Goal: Information Seeking & Learning: Learn about a topic

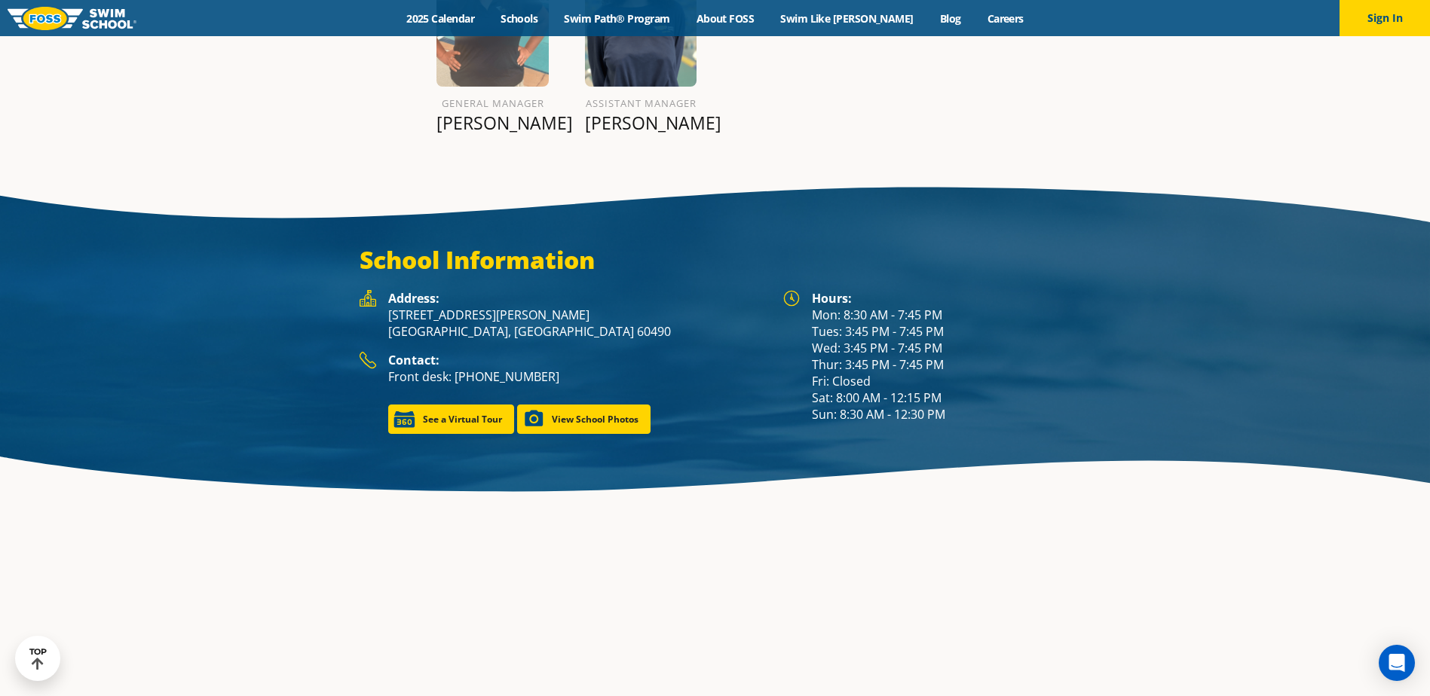
scroll to position [2186, 0]
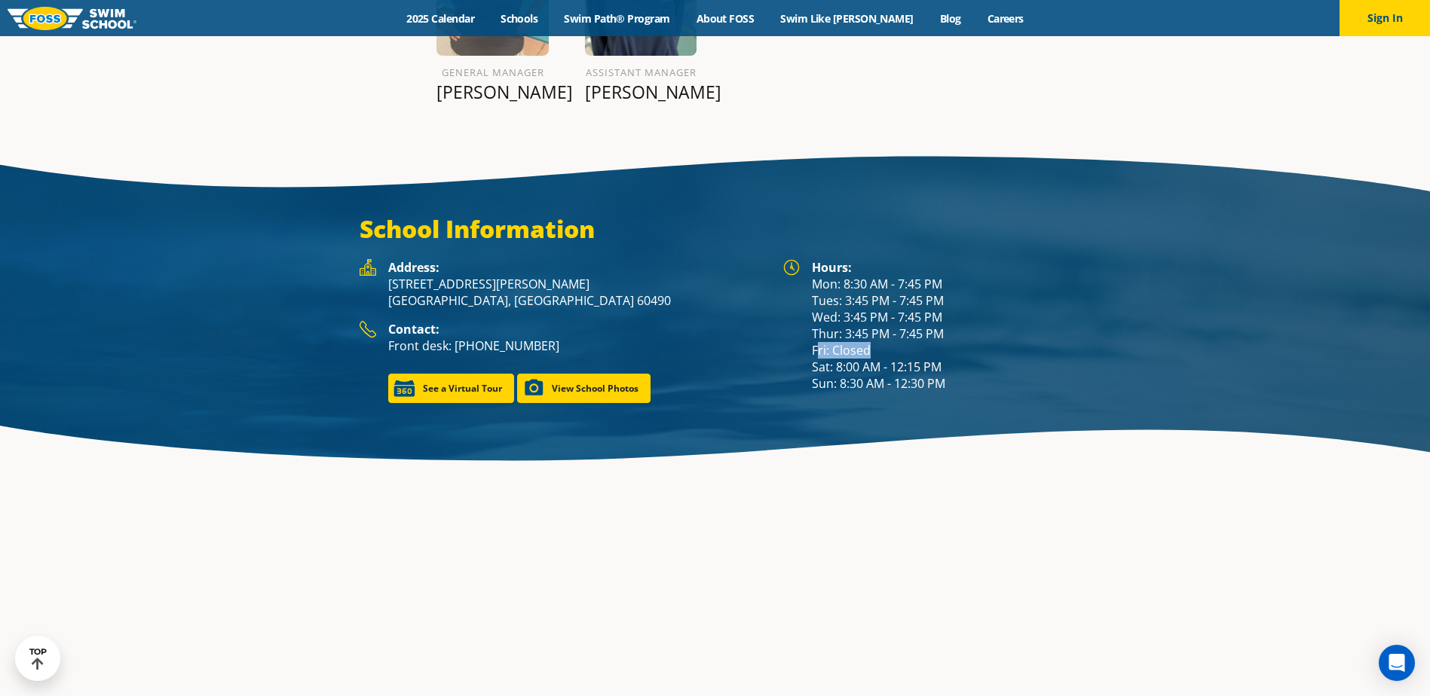
drag, startPoint x: 873, startPoint y: 303, endPoint x: 811, endPoint y: 305, distance: 62.6
click at [812, 305] on div "Hours: Mon: 8:30 AM - 7:45 PM Tues: 3:45 PM - 7:45 PM Wed: 3:45 PM - 7:45 PM Th…" at bounding box center [941, 325] width 259 height 133
click at [435, 374] on link "See a Virtual Tour" at bounding box center [451, 388] width 126 height 29
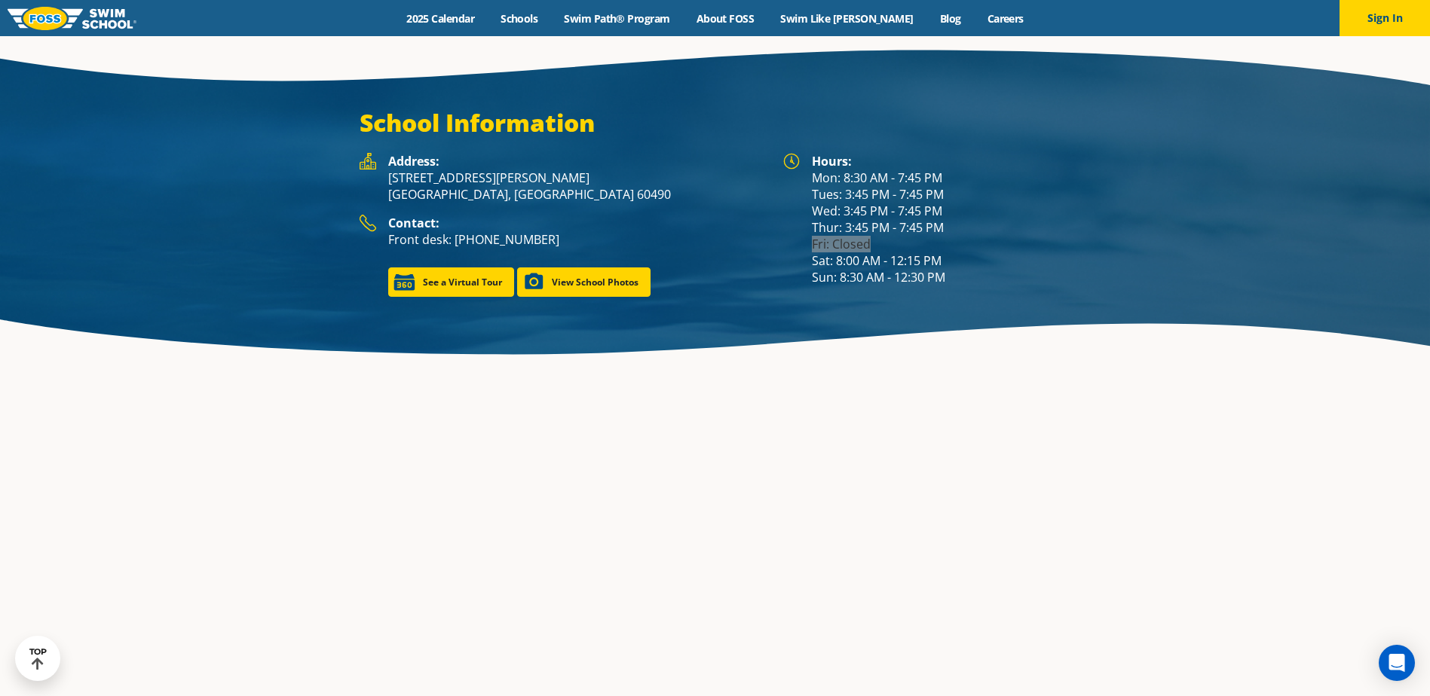
scroll to position [2164, 0]
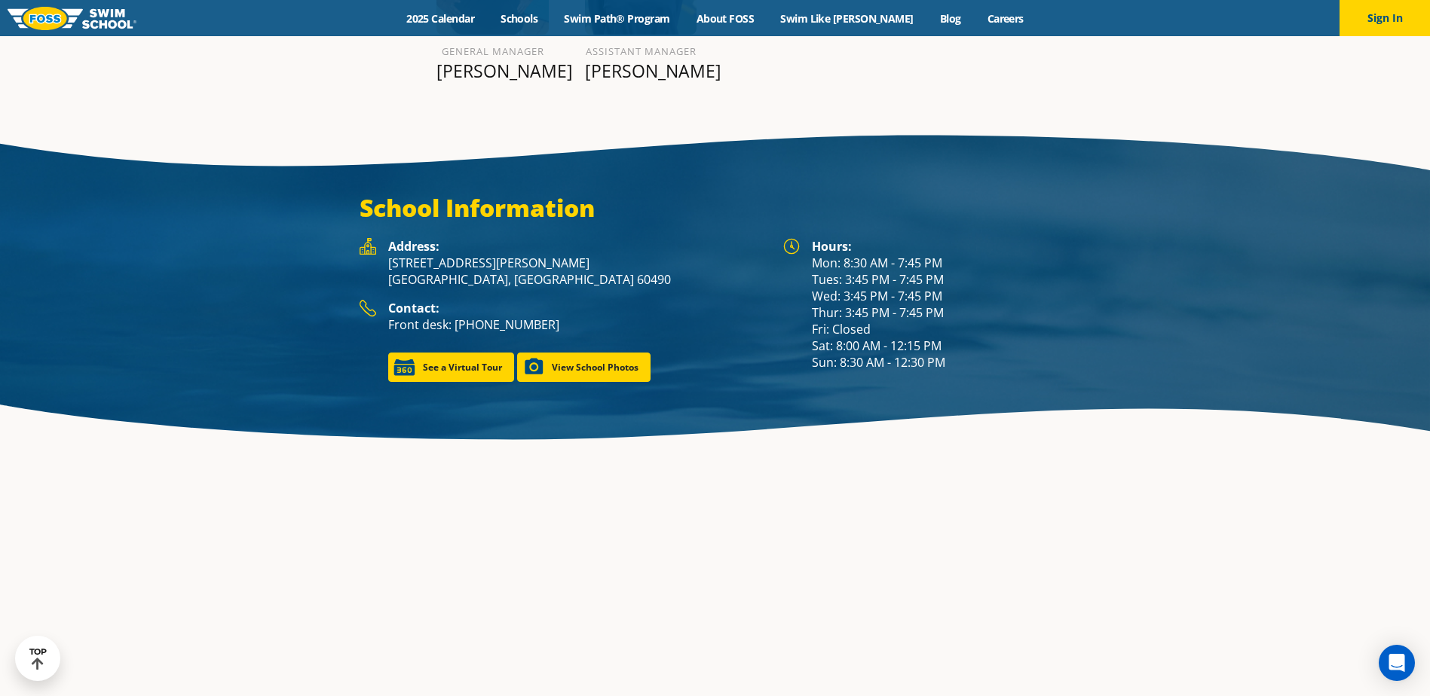
click at [606, 363] on div "School Information Hours: Mon: 8:30 AM - 7:45 PM Tues: 3:45 PM - 7:45 PM Wed: 3…" at bounding box center [715, 287] width 1430 height 204
click at [592, 353] on link "View School Photos" at bounding box center [583, 367] width 133 height 29
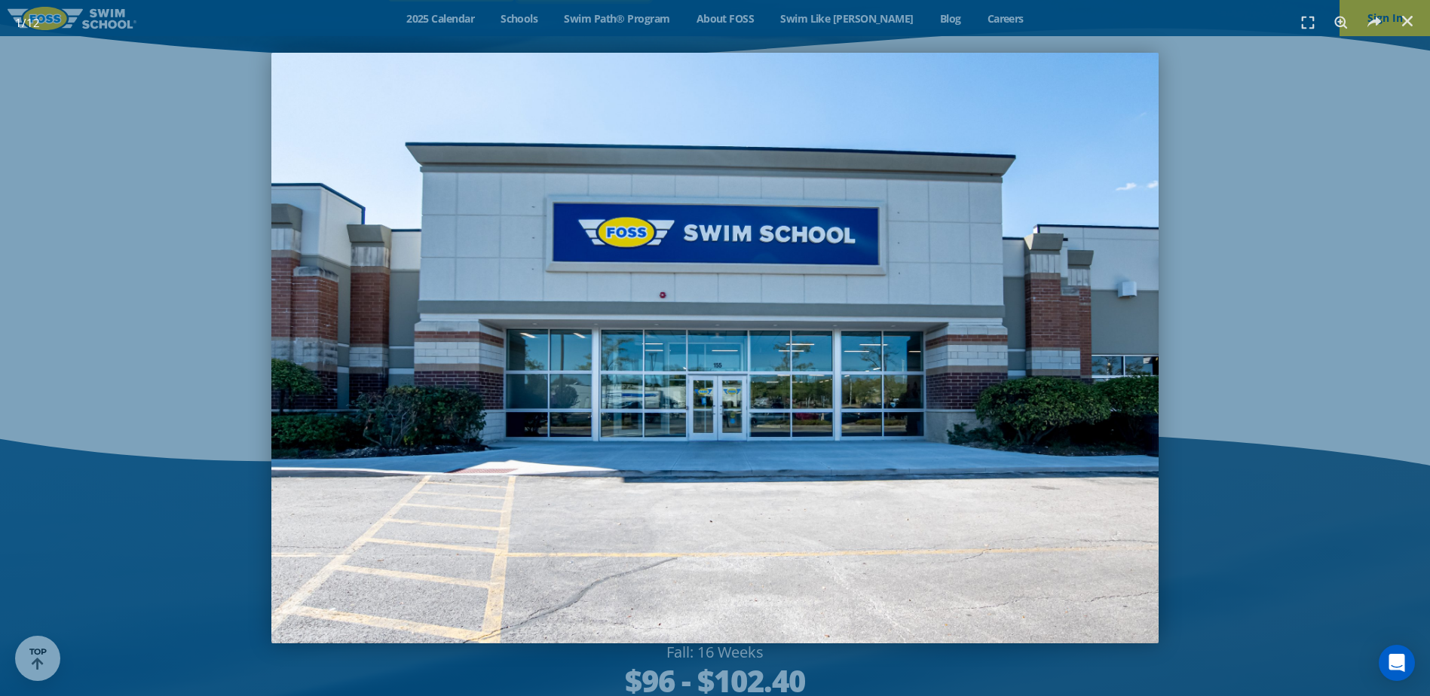
scroll to position [2617, 0]
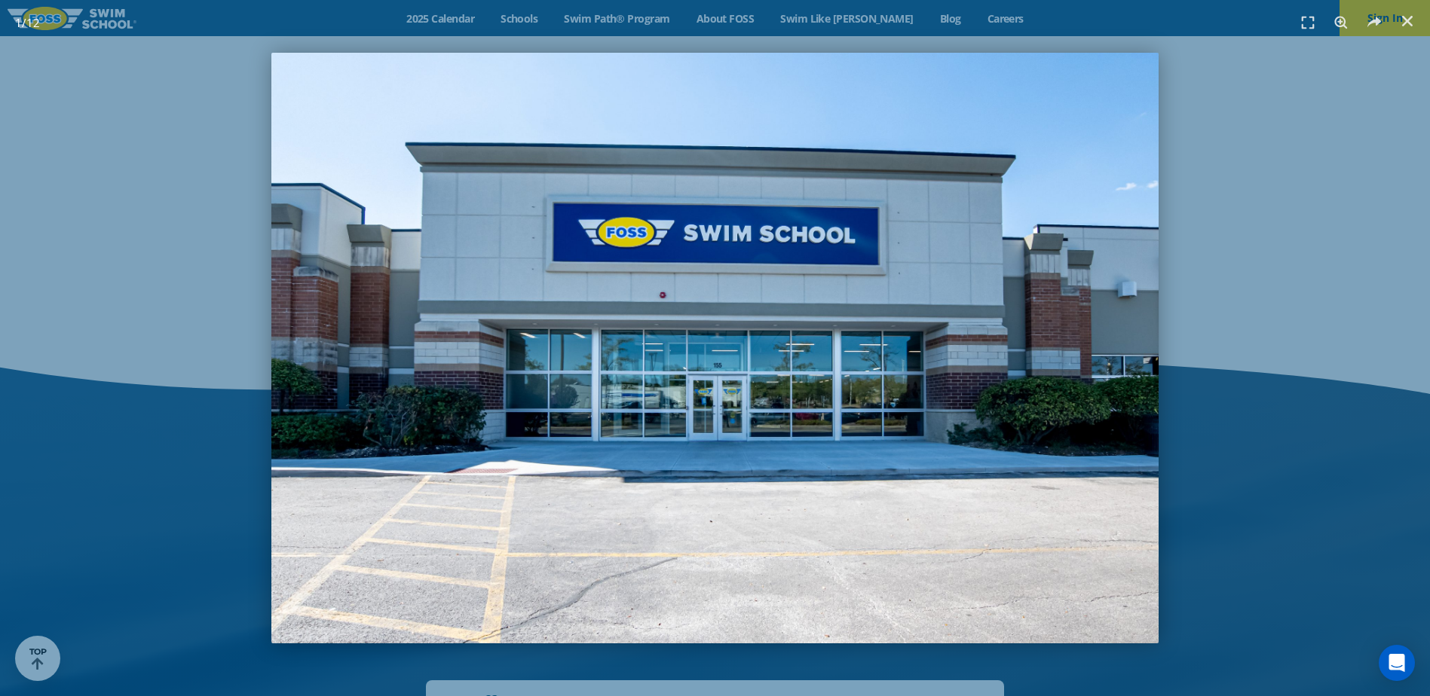
click at [1290, 142] on div "1 / 12" at bounding box center [715, 348] width 1324 height 591
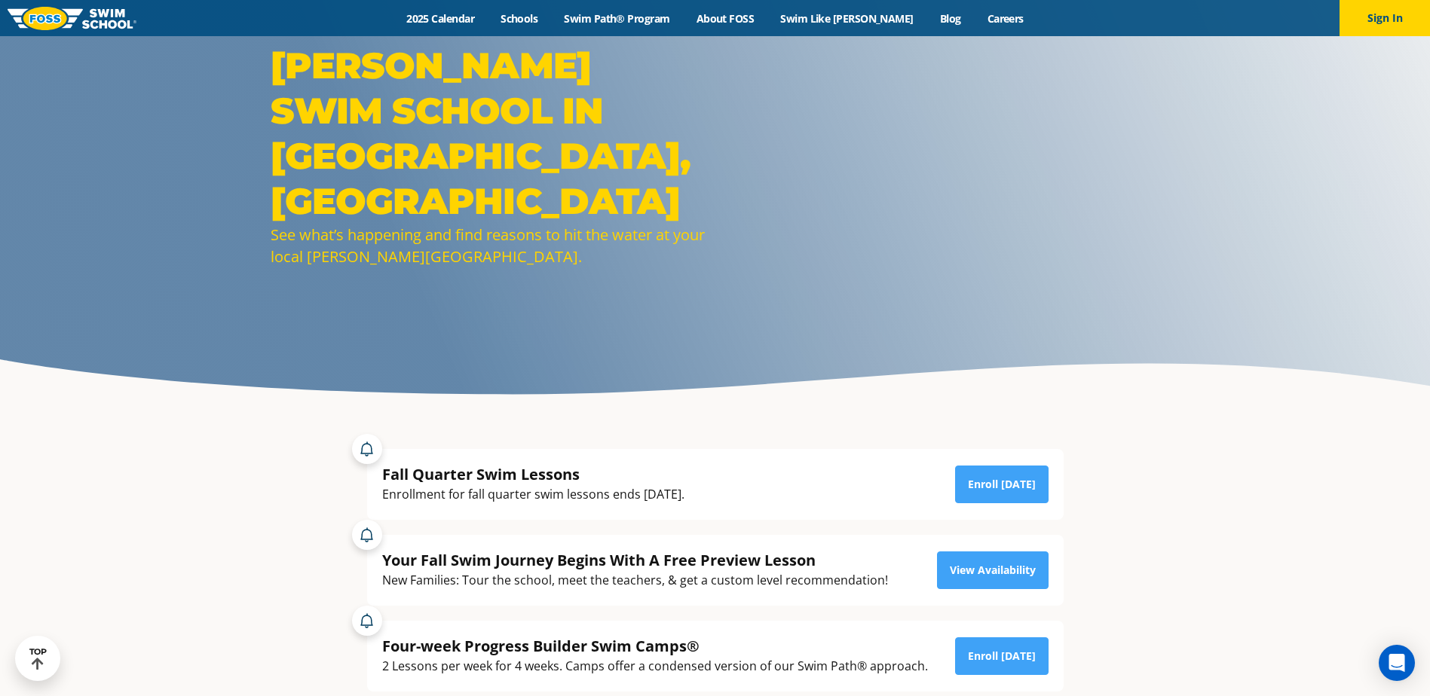
scroll to position [75, 0]
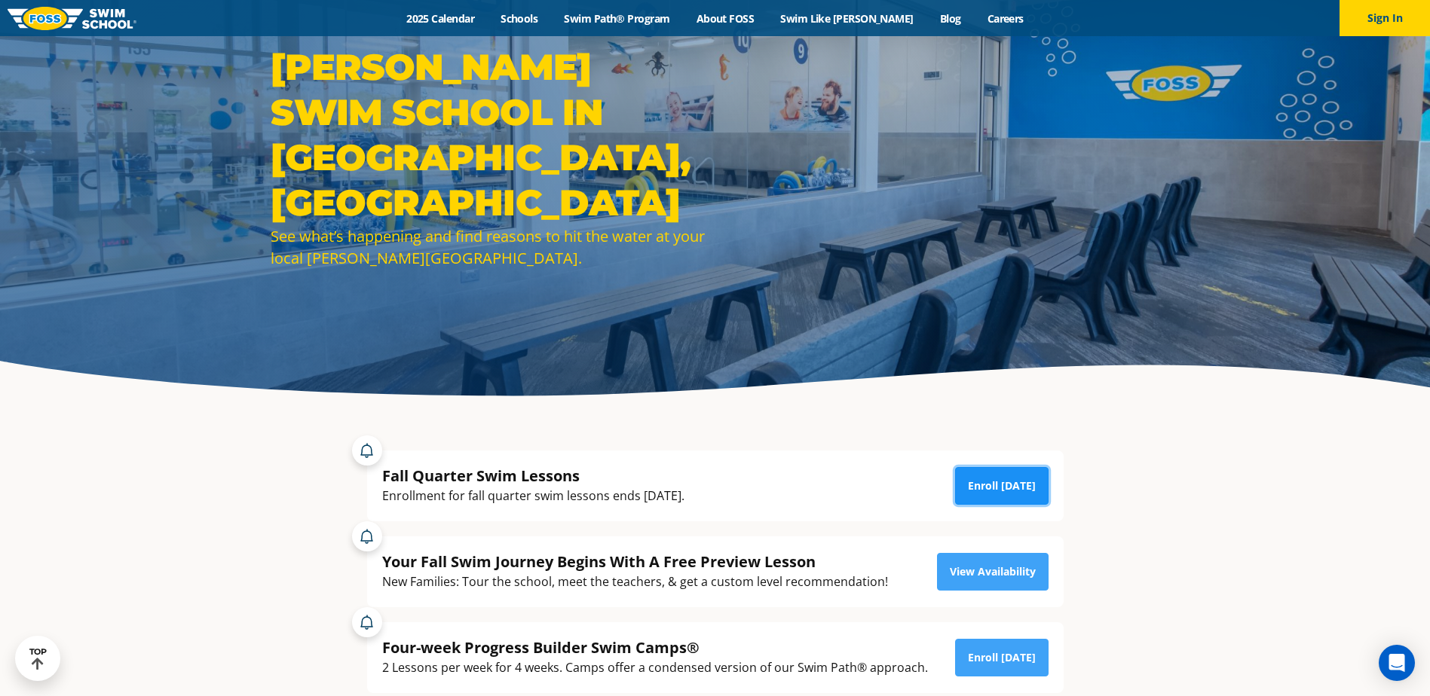
click at [991, 483] on link "Enroll [DATE]" at bounding box center [1001, 486] width 93 height 38
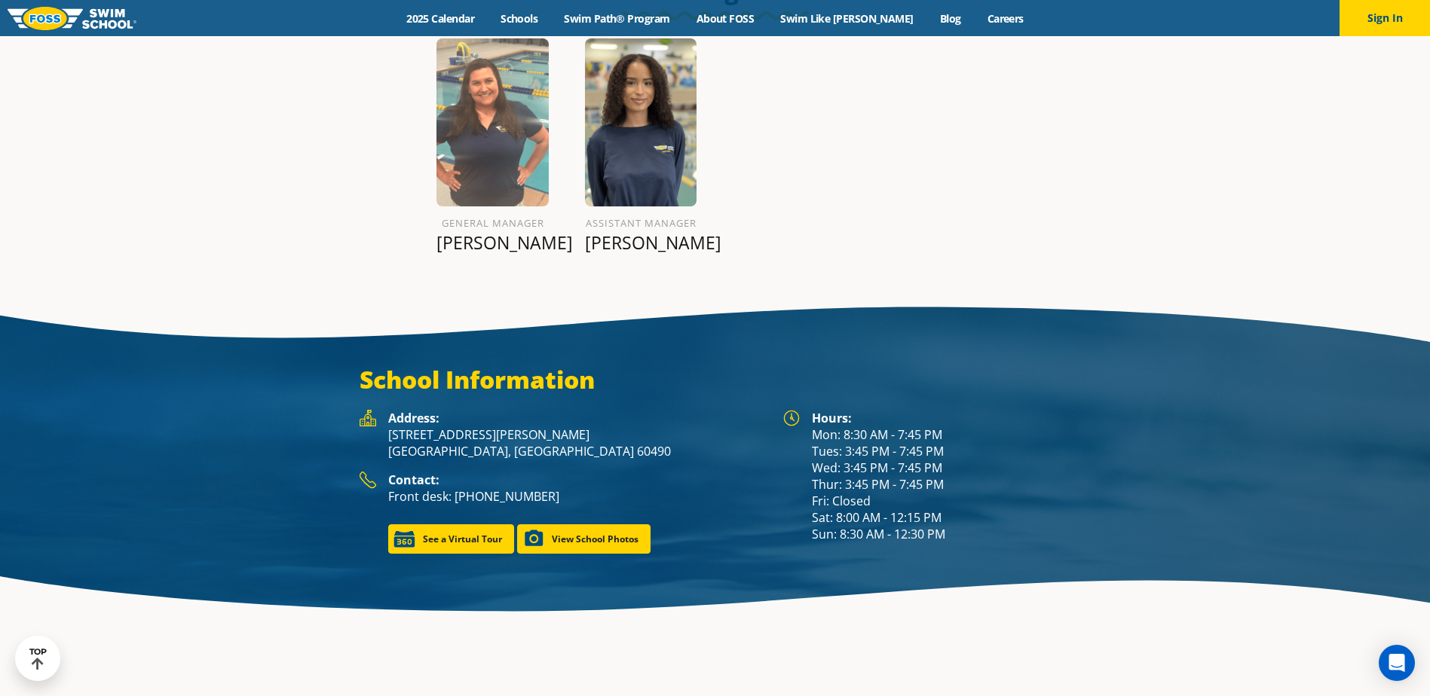
scroll to position [2014, 0]
